Goal: Navigation & Orientation: Find specific page/section

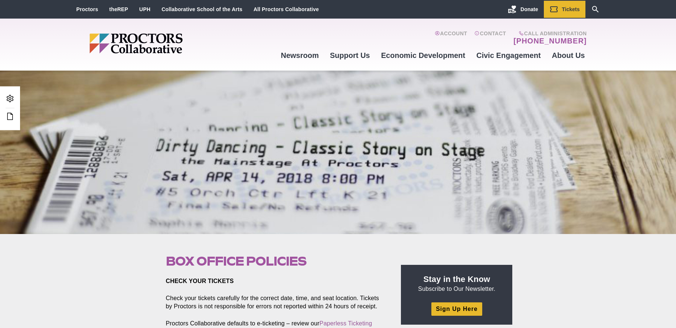
click at [241, 60] on div "Main site navigation and header" at bounding box center [182, 45] width 186 height 52
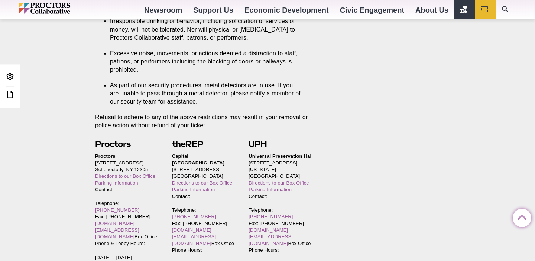
scroll to position [1578, 0]
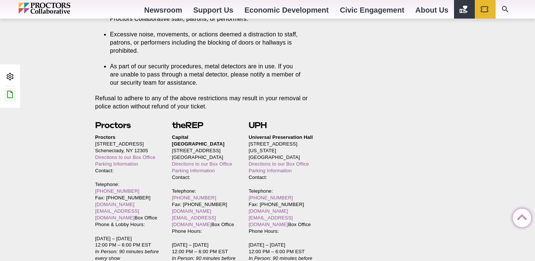
click at [10, 97] on icon at bounding box center [10, 94] width 9 height 9
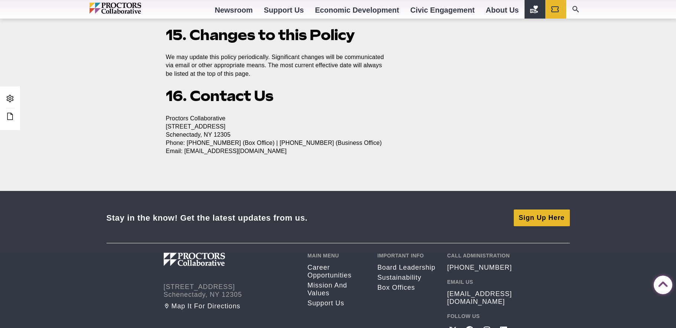
scroll to position [1380, 0]
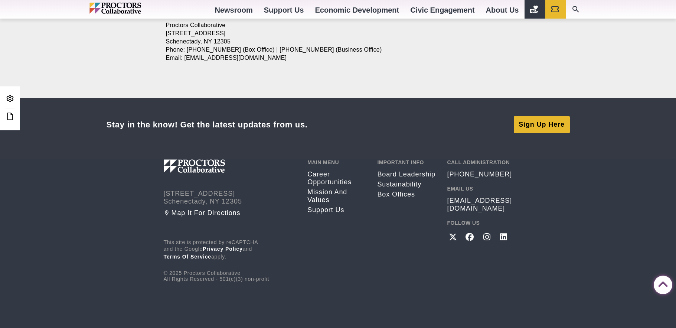
click at [227, 252] on p "This site is protected by reCAPTCHA and the Google Privacy Policy and Terms of …" at bounding box center [230, 250] width 133 height 22
click at [228, 249] on link "Privacy Policy" at bounding box center [223, 249] width 40 height 6
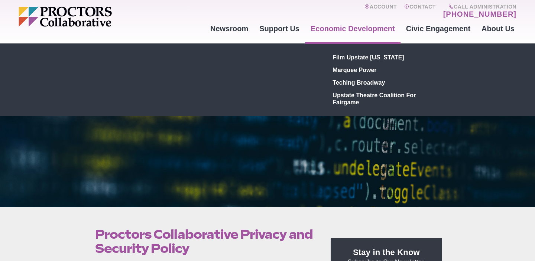
scroll to position [26, 0]
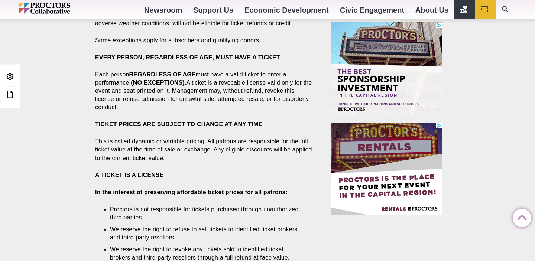
scroll to position [514, 0]
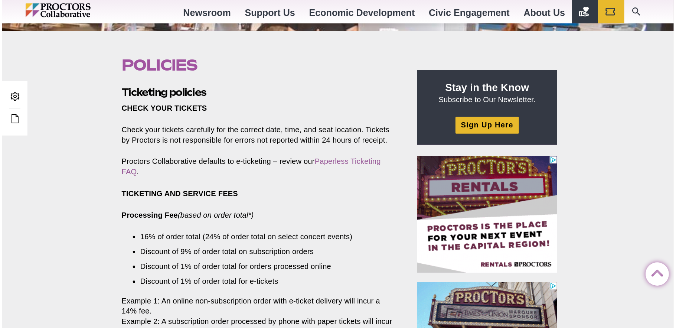
scroll to position [208, 0]
